Goal: Information Seeking & Learning: Learn about a topic

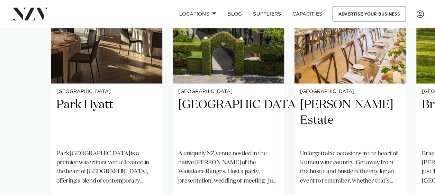
scroll to position [658, 0]
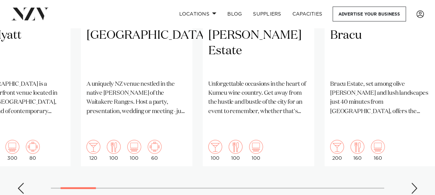
click at [81, 188] on div at bounding box center [78, 189] width 35 height 2
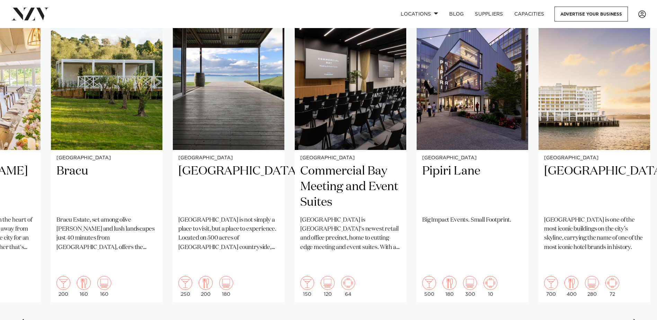
scroll to position [588, 0]
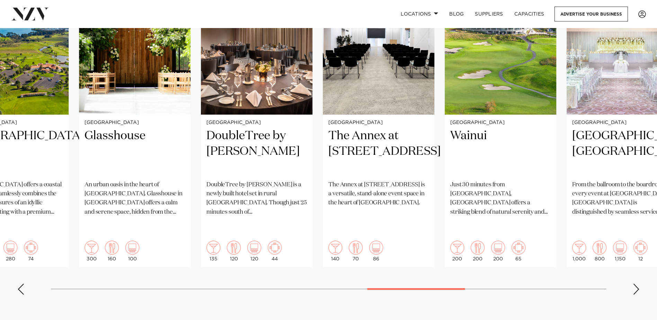
click at [387, 195] on section "Featured venues Auckland Park Hyatt Park Hyatt Auckland is a premier waterfront…" at bounding box center [328, 117] width 657 height 431
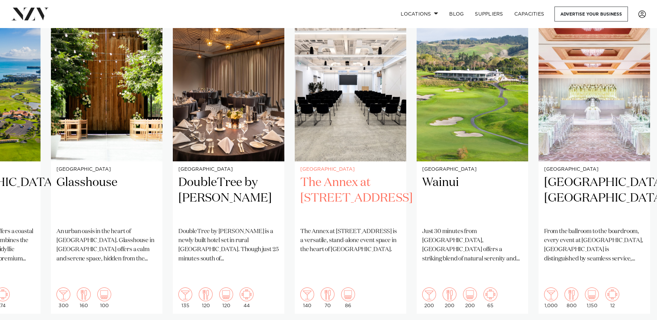
scroll to position [554, 0]
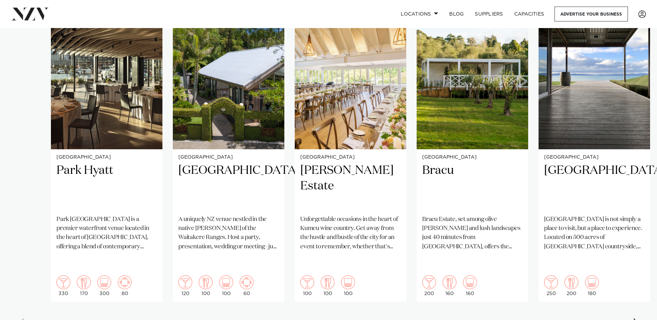
click at [32, 195] on swiper-container "Auckland Park Hyatt Park Hyatt Auckland is a premier waterfront venue located i…" at bounding box center [328, 167] width 657 height 335
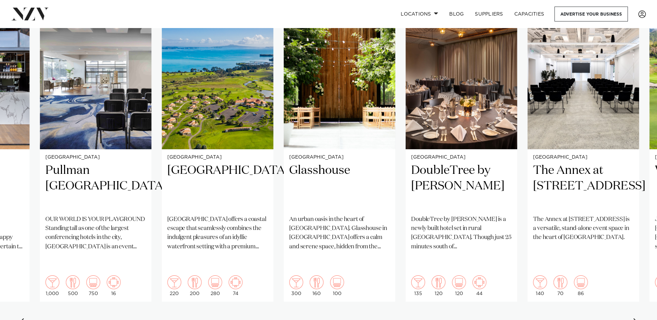
click at [335, 195] on div at bounding box center [380, 324] width 98 height 2
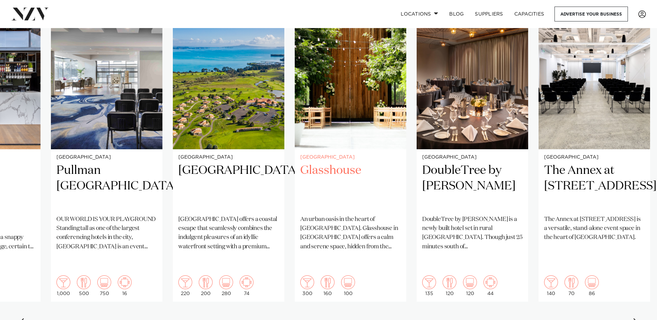
click at [336, 69] on img "16 / 26" at bounding box center [350, 75] width 111 height 150
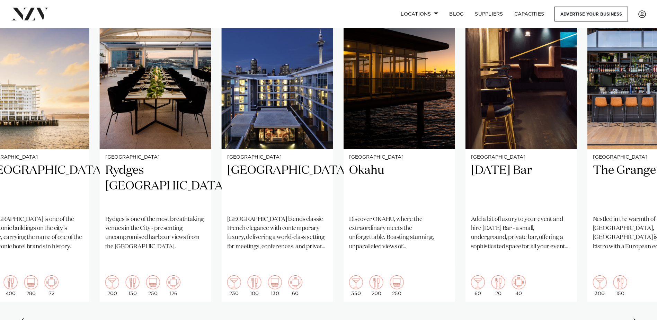
click at [237, 195] on swiper-container "Auckland Park Hyatt Park Hyatt Auckland is a premier waterfront venue located i…" at bounding box center [328, 167] width 657 height 335
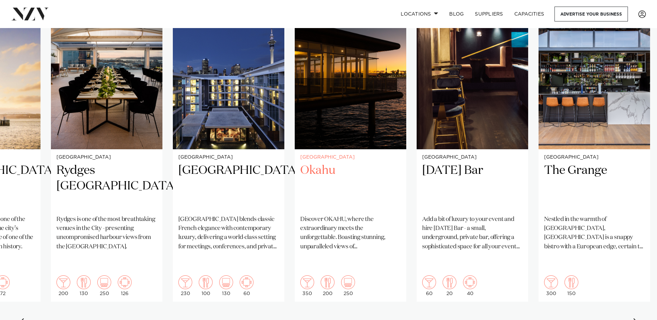
click at [337, 114] on img "11 / 26" at bounding box center [350, 75] width 111 height 150
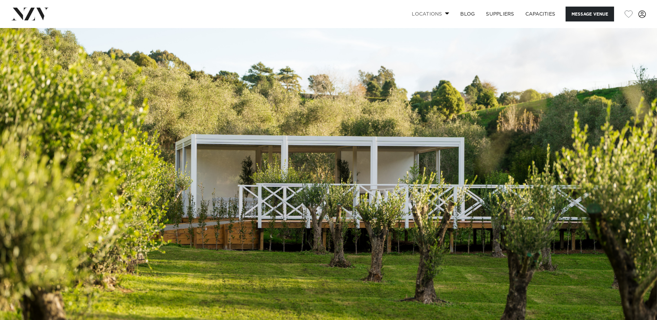
click at [435, 15] on link "Locations" at bounding box center [430, 14] width 48 height 15
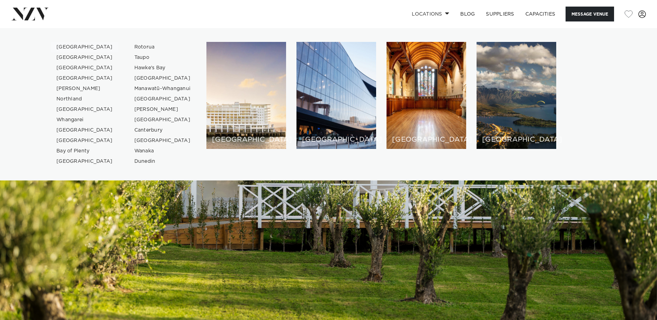
click at [72, 47] on link "[GEOGRAPHIC_DATA]" at bounding box center [85, 47] width 68 height 10
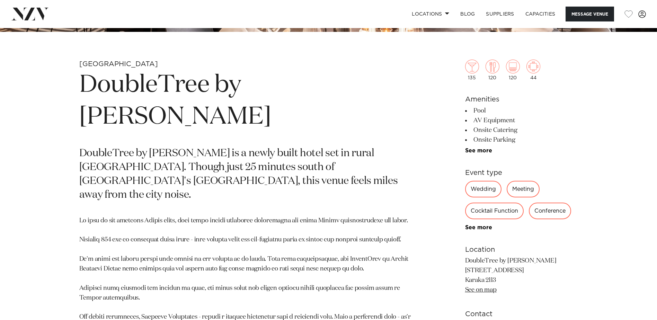
scroll to position [346, 0]
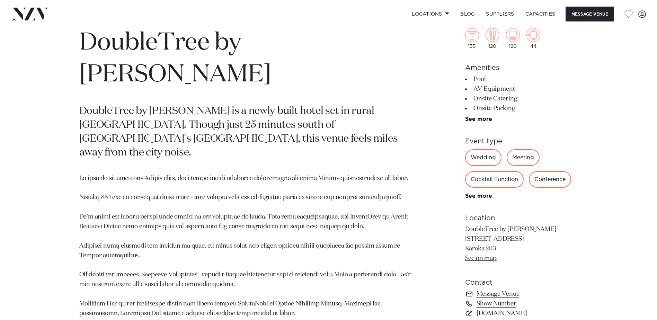
click at [492, 183] on div "Cocktail Function" at bounding box center [494, 179] width 59 height 17
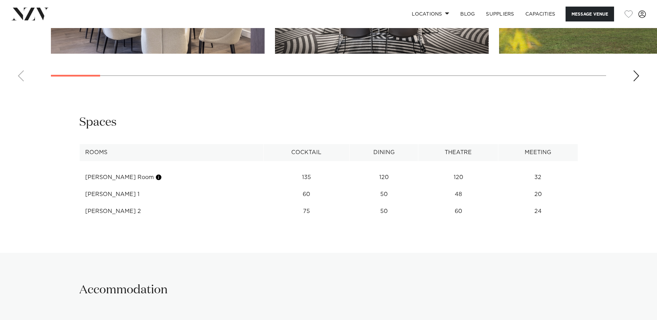
scroll to position [900, 0]
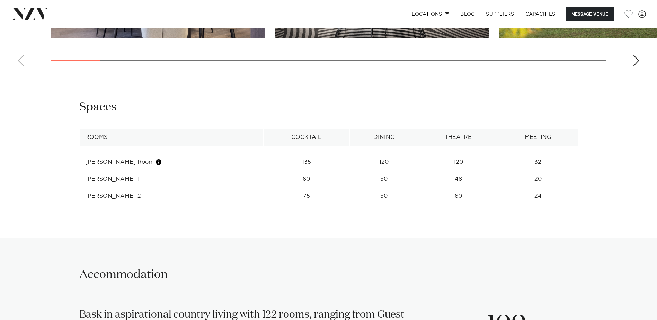
click at [105, 161] on td "Vela Room" at bounding box center [171, 162] width 184 height 17
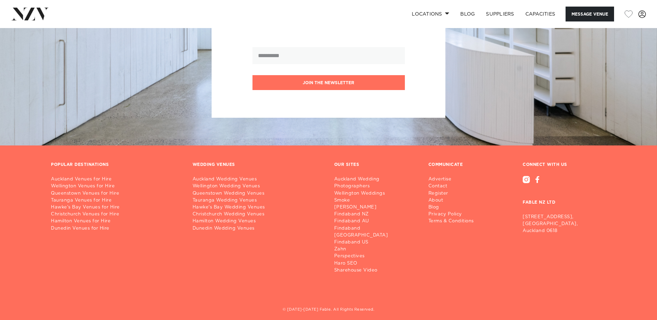
scroll to position [1558, 0]
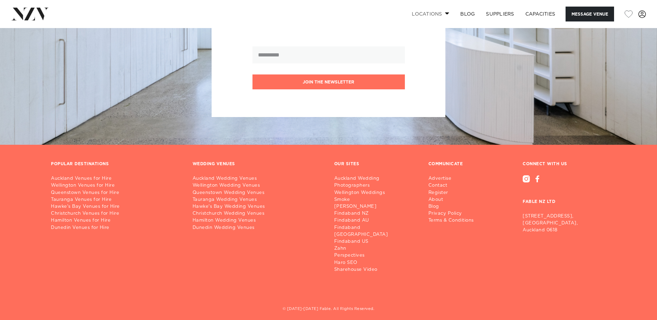
click at [440, 15] on link "Locations" at bounding box center [430, 14] width 48 height 15
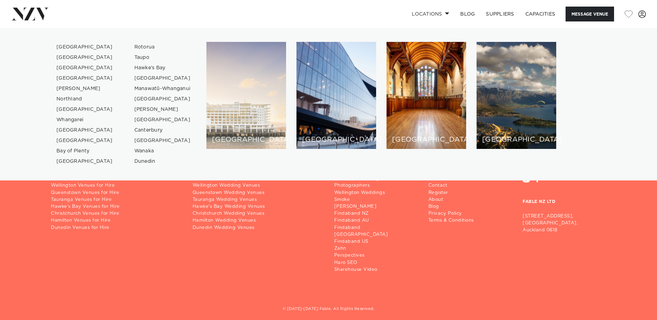
click at [243, 111] on div "[GEOGRAPHIC_DATA]" at bounding box center [246, 95] width 80 height 107
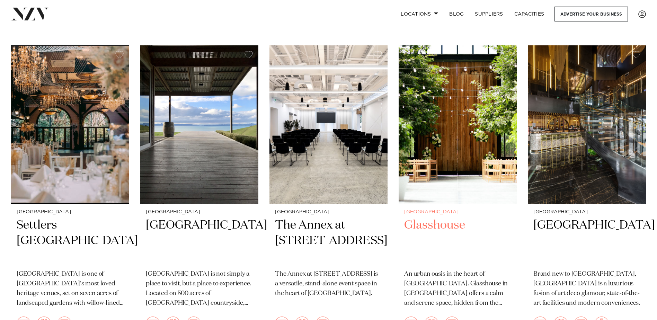
scroll to position [277, 0]
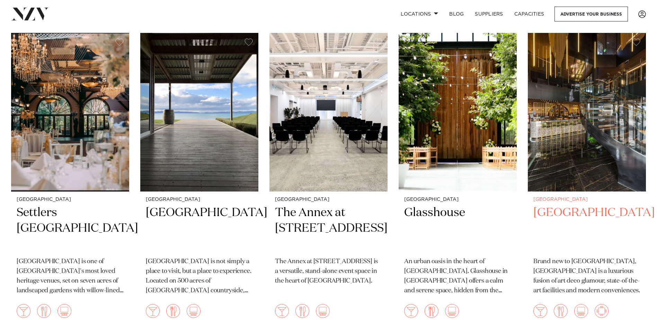
click at [560, 205] on h2 "[GEOGRAPHIC_DATA]" at bounding box center [586, 228] width 107 height 47
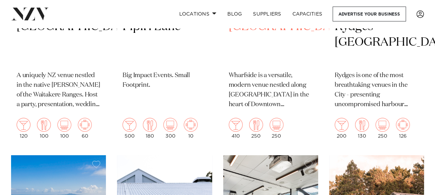
scroll to position [2527, 0]
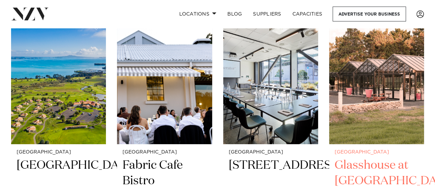
click at [361, 112] on img at bounding box center [376, 80] width 95 height 127
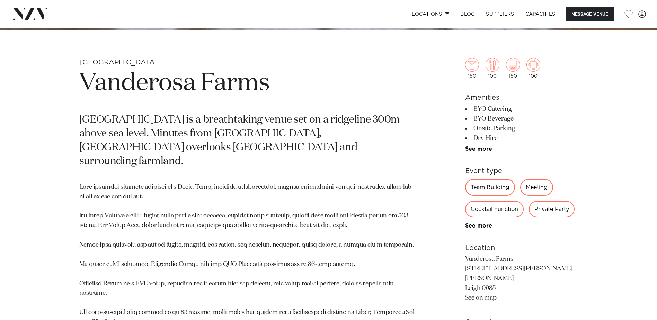
scroll to position [277, 0]
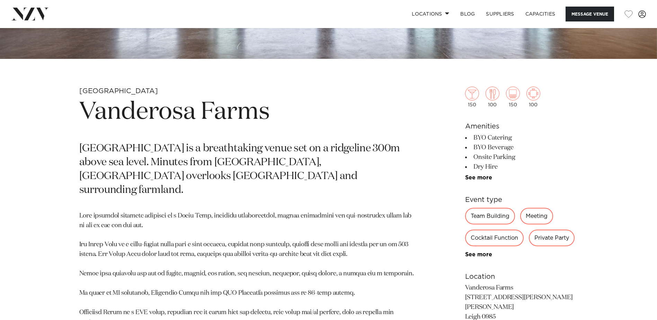
drag, startPoint x: 485, startPoint y: 135, endPoint x: 485, endPoint y: 165, distance: 30.5
click at [485, 165] on ul "BYO Catering [PERSON_NAME] Onsite Parking Dry Hire AV Equipment Natural Light F…" at bounding box center [521, 157] width 113 height 48
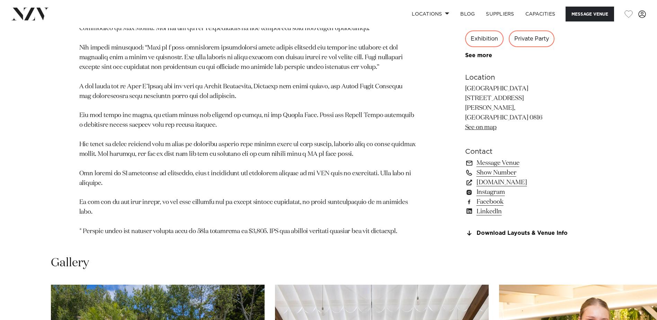
scroll to position [623, 0]
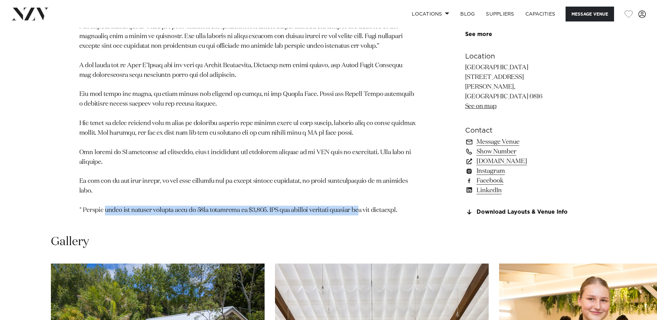
drag, startPoint x: 110, startPoint y: 176, endPoint x: 365, endPoint y: 178, distance: 254.8
click at [365, 178] on p at bounding box center [247, 56] width 337 height 319
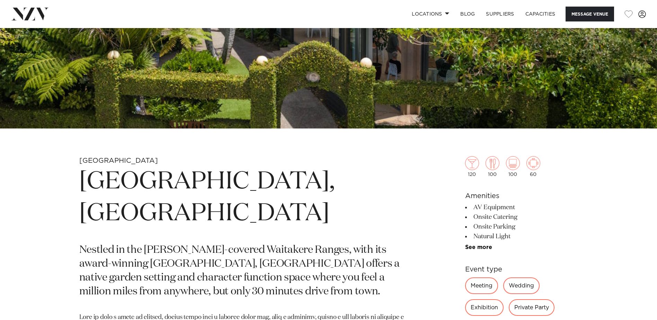
scroll to position [193, 0]
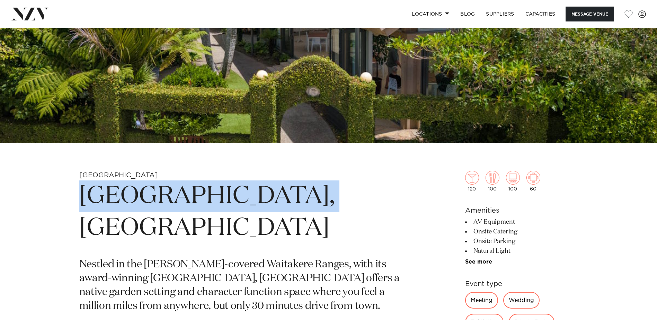
drag, startPoint x: 84, startPoint y: 196, endPoint x: 301, endPoint y: 183, distance: 217.1
click at [301, 183] on h1 "Tui Hills, Auckland" at bounding box center [247, 212] width 337 height 64
copy h1 "Tui Hills, Auckland"
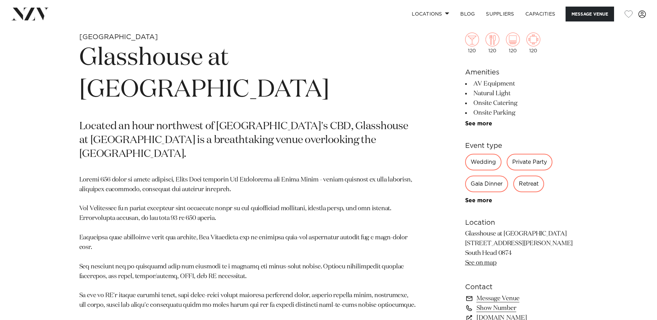
scroll to position [346, 0]
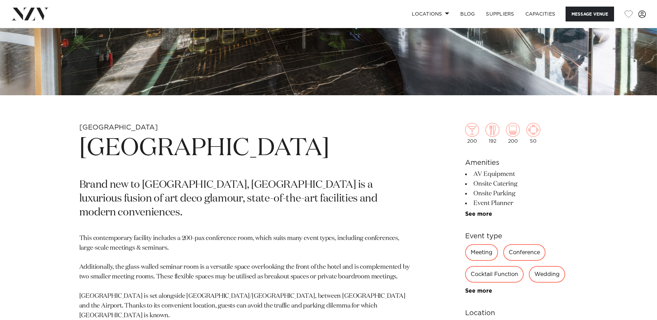
scroll to position [242, 0]
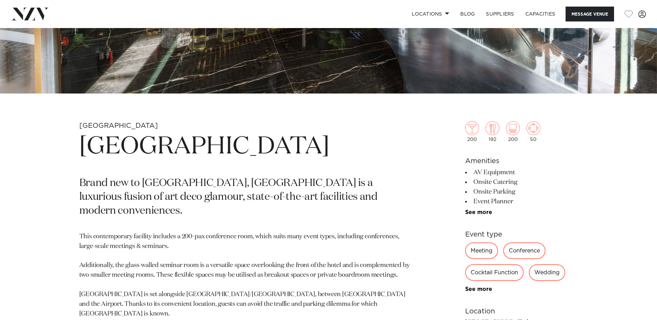
drag, startPoint x: 82, startPoint y: 145, endPoint x: 336, endPoint y: 147, distance: 253.4
click at [336, 147] on h1 "SOHO Hotel Auckland" at bounding box center [247, 147] width 337 height 32
copy h1 "SOHO Hotel Auckland"
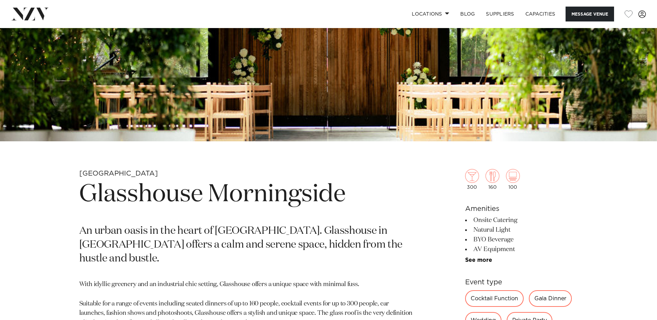
scroll to position [208, 0]
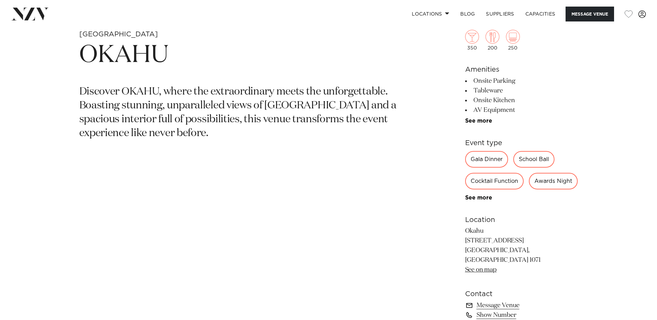
scroll to position [346, 0]
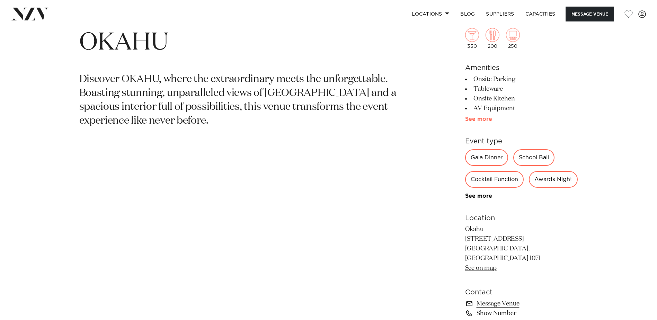
click at [487, 119] on link "See more" at bounding box center [492, 119] width 54 height 6
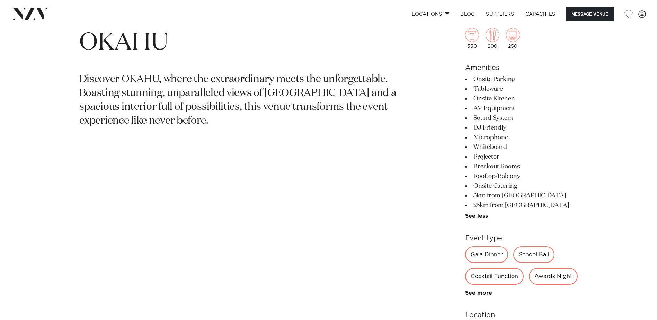
drag, startPoint x: 485, startPoint y: 117, endPoint x: 479, endPoint y: 204, distance: 87.7
click at [479, 204] on ul "Onsite Parking Tableware Onsite Kitchen AV Equipment Sound System DJ Friendly M…" at bounding box center [521, 146] width 113 height 145
click at [479, 204] on li "25km from [GEOGRAPHIC_DATA]" at bounding box center [521, 205] width 113 height 10
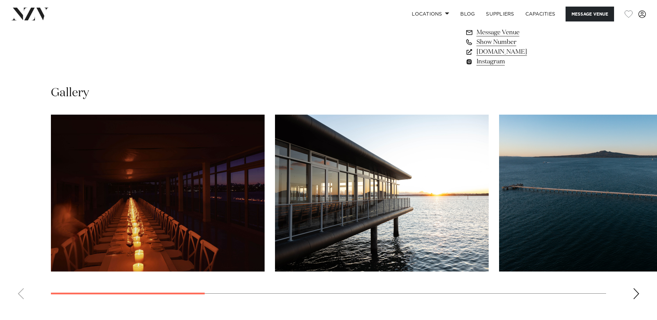
scroll to position [831, 0]
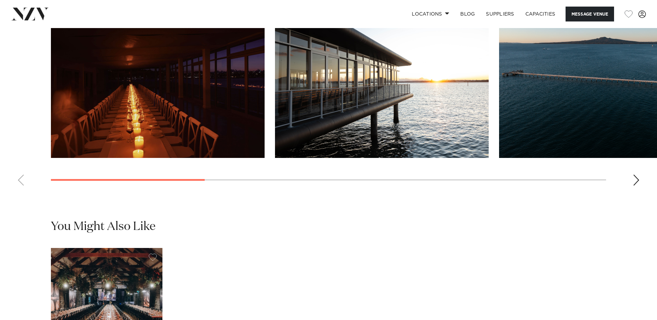
click at [11, 156] on swiper-container at bounding box center [328, 96] width 657 height 190
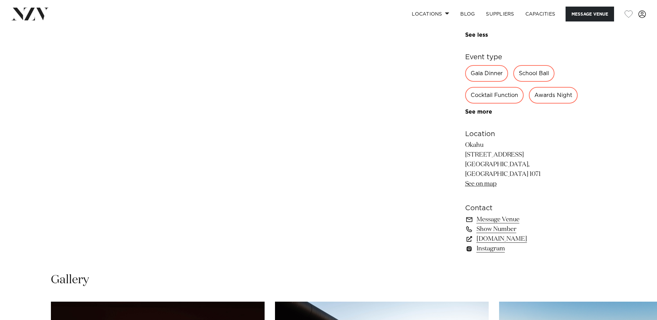
scroll to position [519, 0]
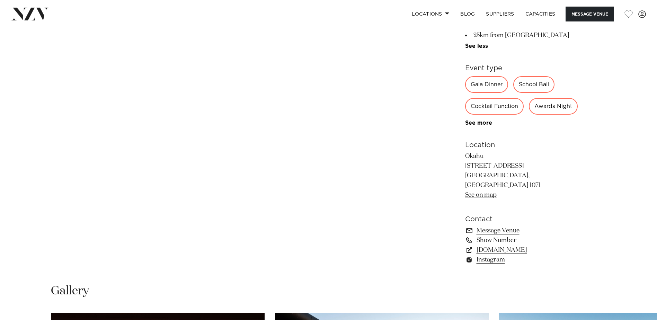
drag, startPoint x: 485, startPoint y: 178, endPoint x: 465, endPoint y: 178, distance: 20.1
click at [465, 178] on p "Okahu 18 Tāmaki Drive Okahu Bay, Orakei 1071 See on map" at bounding box center [521, 176] width 113 height 48
copy p "Okahu"
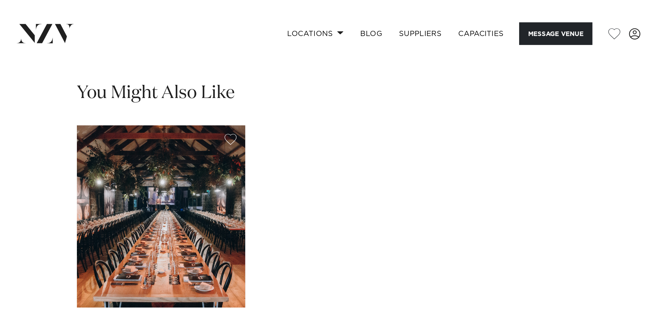
scroll to position [1039, 0]
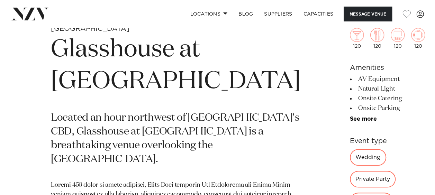
scroll to position [242, 0]
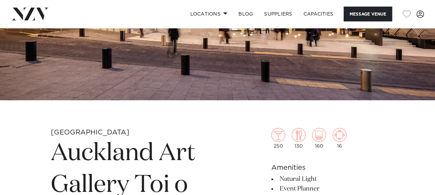
scroll to position [242, 0]
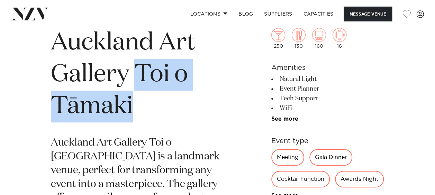
drag, startPoint x: 132, startPoint y: 106, endPoint x: 142, endPoint y: 75, distance: 32.3
click at [142, 75] on h1 "Auckland Art Gallery Toi o Tāmaki" at bounding box center [136, 75] width 171 height 96
copy h1 "Toi o Tāmaki"
click at [89, 106] on h1 "Auckland Art Gallery Toi o Tāmaki" at bounding box center [136, 75] width 171 height 96
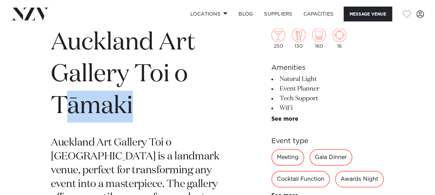
drag, startPoint x: 69, startPoint y: 105, endPoint x: 134, endPoint y: 105, distance: 65.1
click at [134, 105] on h1 "Auckland Art Gallery Toi o Tāmaki" at bounding box center [136, 75] width 171 height 96
copy h1 "āmaki"
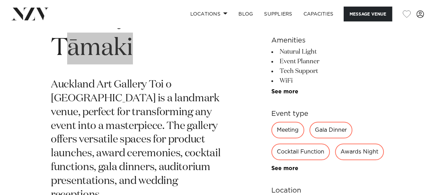
scroll to position [312, 0]
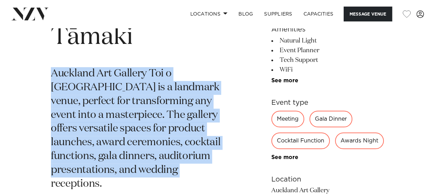
drag, startPoint x: 51, startPoint y: 73, endPoint x: 119, endPoint y: 180, distance: 126.6
click at [119, 180] on p "Auckland Art Gallery Toi o Tāmaki is a landmark venue, perfect for transforming…" at bounding box center [136, 129] width 171 height 124
drag, startPoint x: 119, startPoint y: 180, endPoint x: 206, endPoint y: 127, distance: 101.9
click at [206, 127] on p "Auckland Art Gallery Toi o Tāmaki is a landmark venue, perfect for transforming…" at bounding box center [136, 129] width 171 height 124
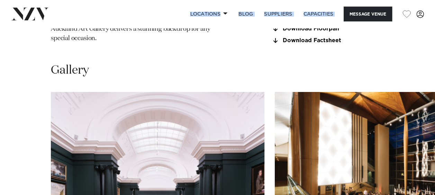
scroll to position [568, 0]
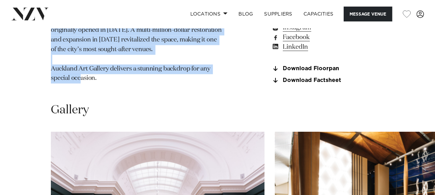
drag, startPoint x: 49, startPoint y: 71, endPoint x: 149, endPoint y: 82, distance: 100.7
copy p "Located on the edge of Albert Park, the award-winning building beautifully blen…"
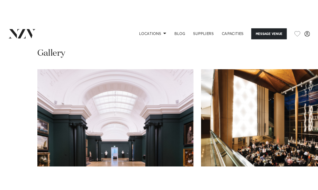
scroll to position [707, 0]
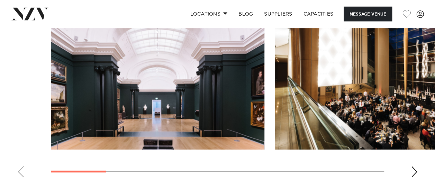
click at [198, 96] on img "1 / 9" at bounding box center [158, 71] width 214 height 157
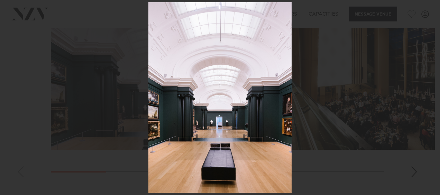
click at [318, 100] on div at bounding box center [220, 97] width 440 height 195
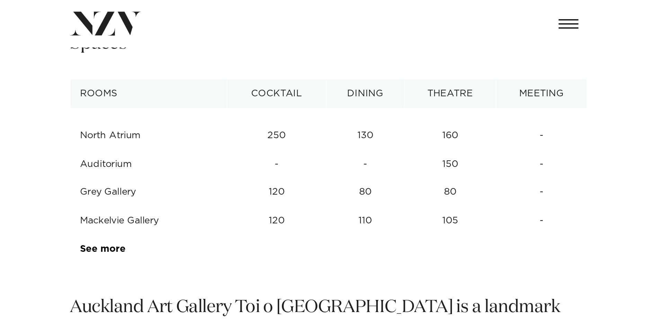
scroll to position [707, 0]
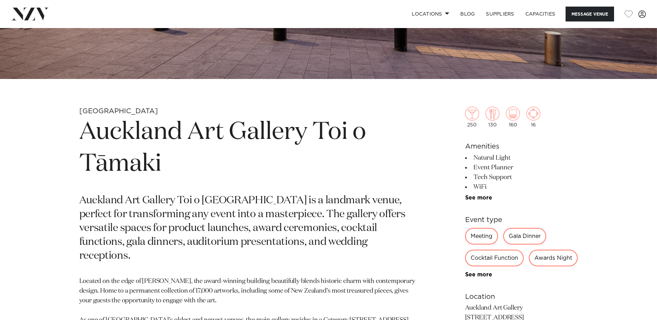
click at [383, 238] on p "Auckland Art Gallery Toi o Tāmaki is a landmark venue, perfect for transforming…" at bounding box center [247, 228] width 337 height 69
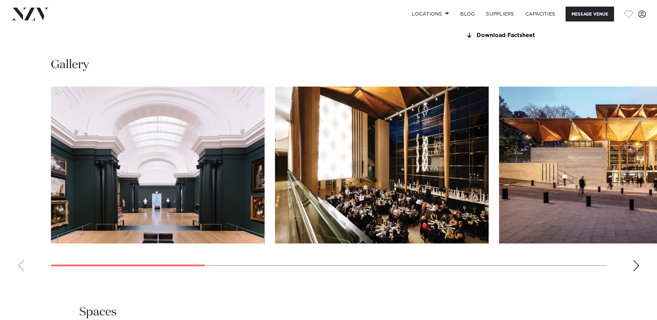
scroll to position [692, 0]
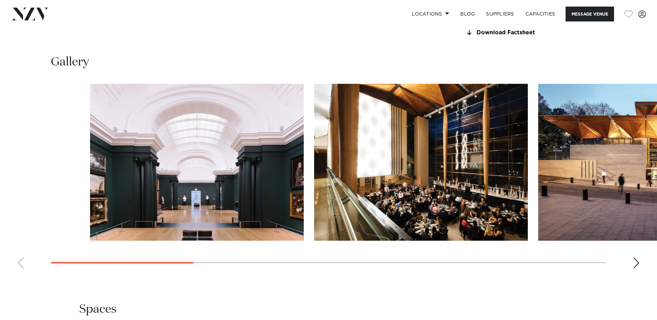
click at [283, 274] on swiper-container at bounding box center [328, 179] width 657 height 190
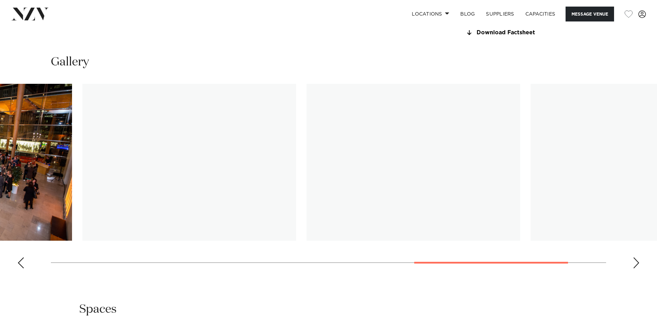
click at [563, 263] on div at bounding box center [491, 263] width 154 height 2
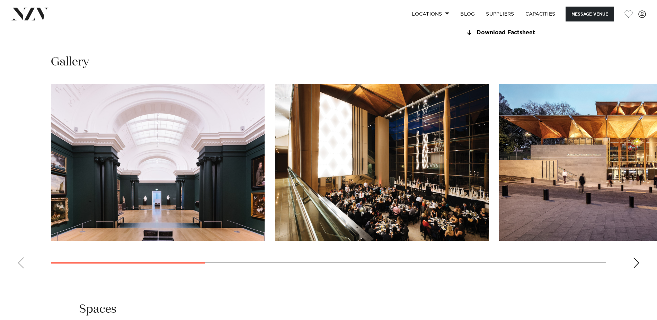
click at [35, 274] on swiper-container at bounding box center [328, 179] width 657 height 190
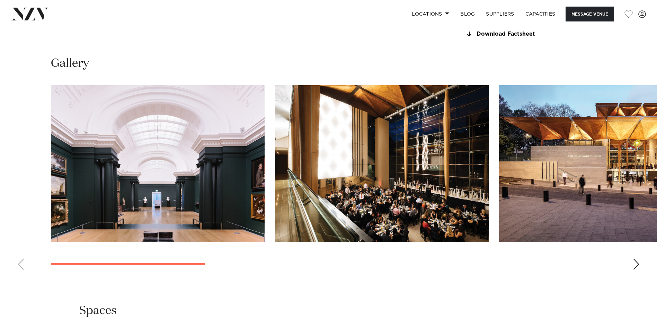
scroll to position [658, 0]
